Goal: Navigation & Orientation: Find specific page/section

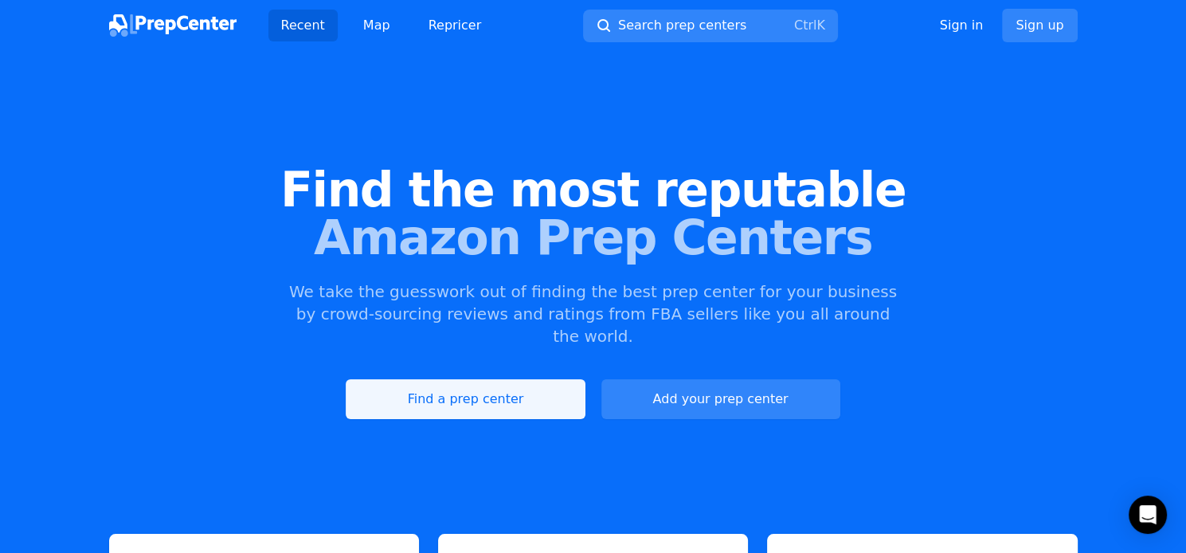
click at [480, 379] on link "Find a prep center" at bounding box center [465, 399] width 239 height 40
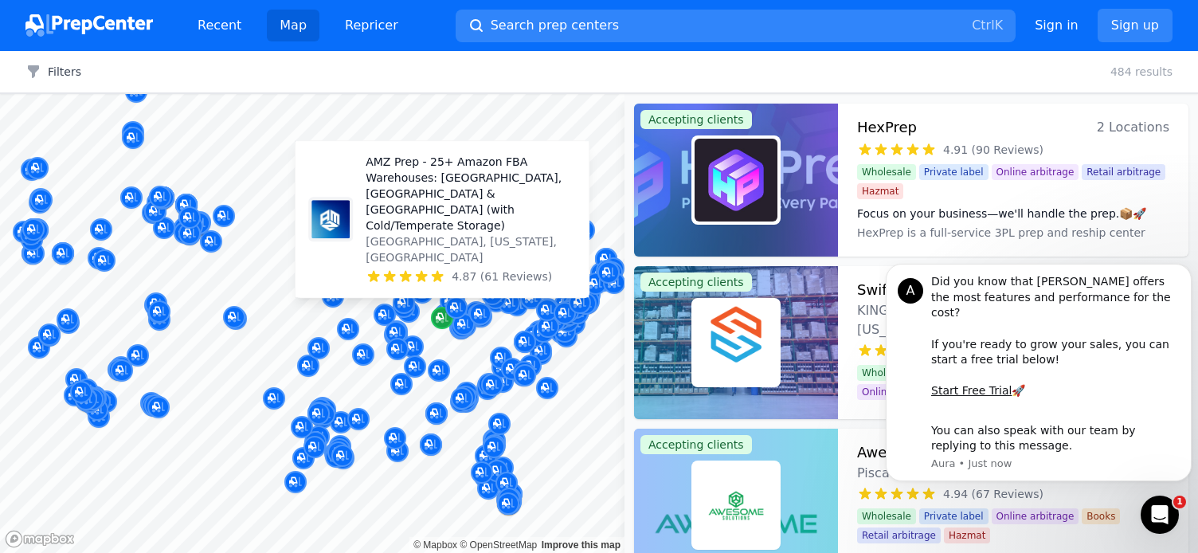
click at [440, 313] on icon "Map marker" at bounding box center [440, 317] width 8 height 8
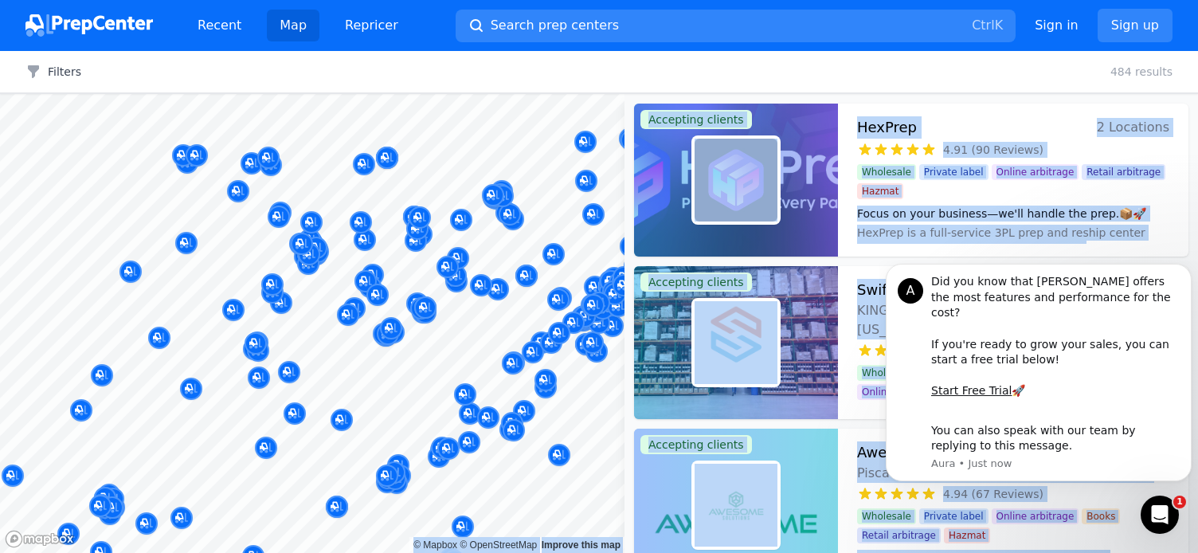
click at [377, 413] on body "Recent Map Repricer Search prep centers Ctrl K Open main menu Sign in Sign up F…" at bounding box center [599, 276] width 1198 height 553
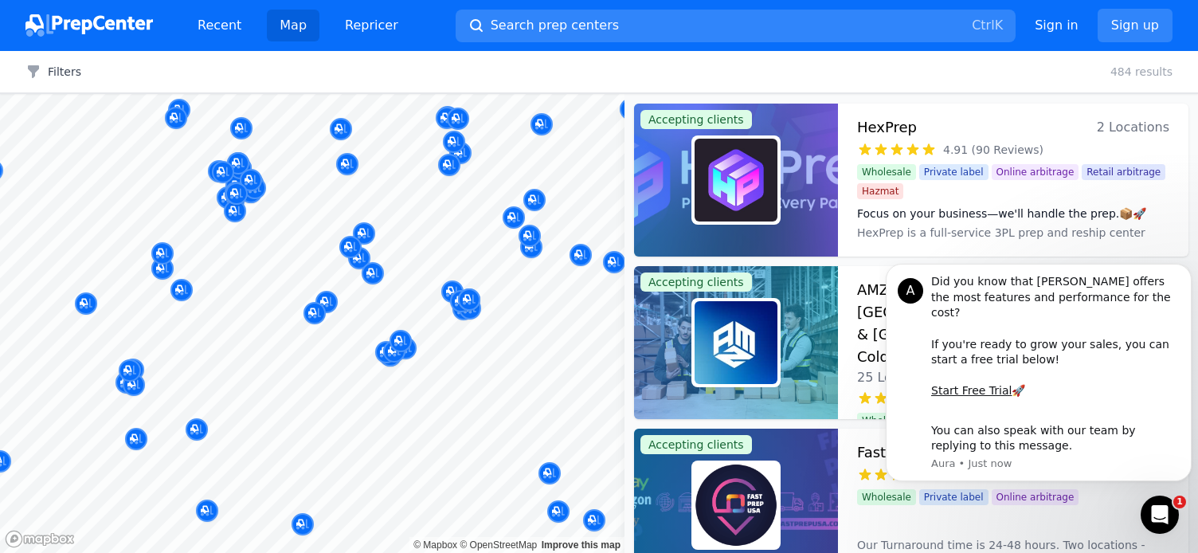
click at [345, 246] on div at bounding box center [478, 251] width 306 height 13
click at [1185, 273] on icon "Dismiss notification" at bounding box center [1187, 268] width 9 height 9
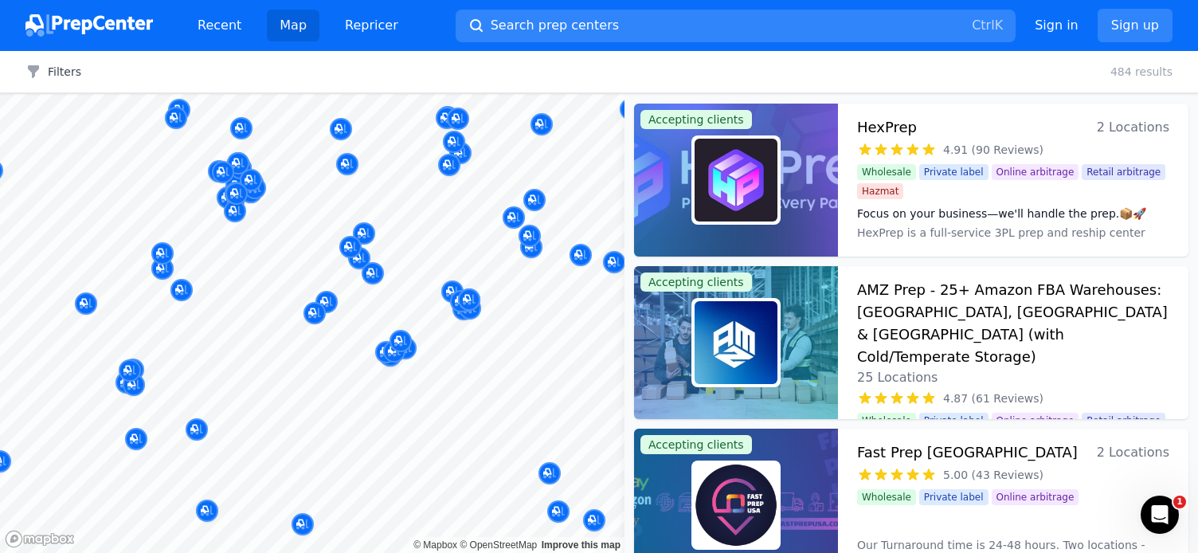
click at [358, 230] on div at bounding box center [351, 229] width 306 height 13
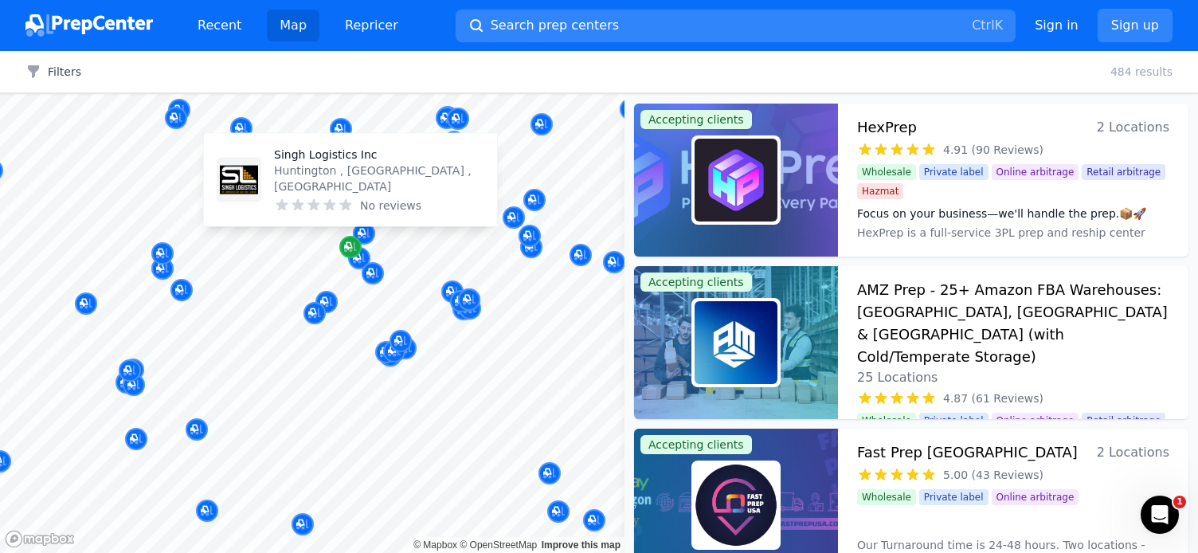
click at [344, 240] on icon "Map marker" at bounding box center [350, 247] width 13 height 16
click at [344, 239] on icon "Map marker" at bounding box center [350, 247] width 13 height 16
click at [346, 241] on icon "Map marker" at bounding box center [350, 247] width 13 height 16
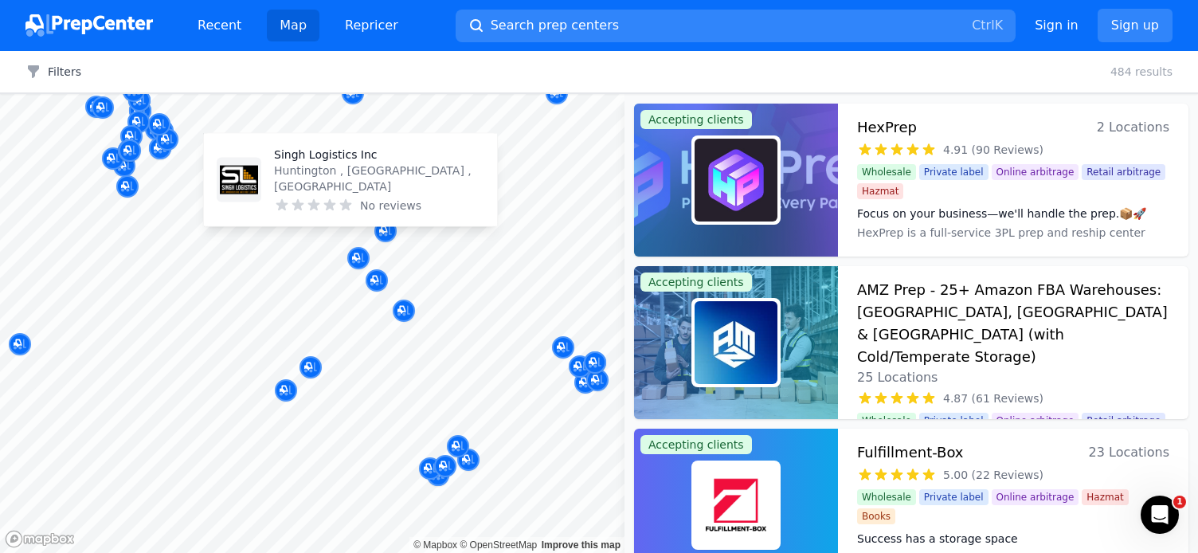
click at [302, 181] on p "Huntington , [GEOGRAPHIC_DATA] , [GEOGRAPHIC_DATA]" at bounding box center [379, 179] width 210 height 32
